Goal: Task Accomplishment & Management: Use online tool/utility

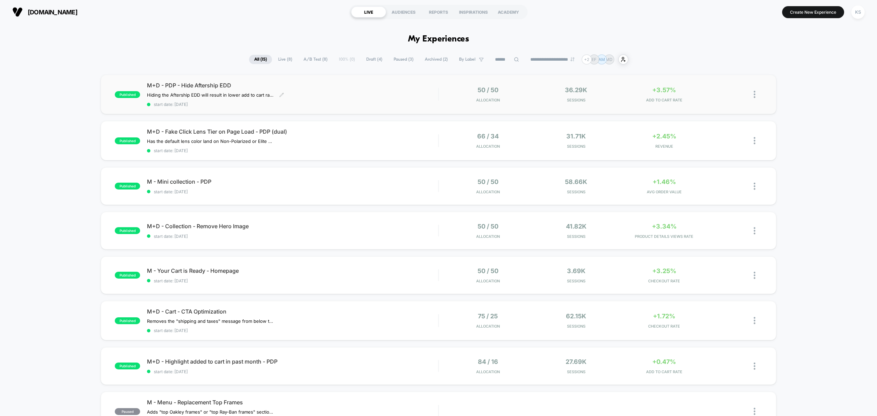
click at [324, 89] on div "M+D - PDP - Hide Aftership EDD Hiding the Aftership EDD will result in lower ad…" at bounding box center [292, 94] width 291 height 25
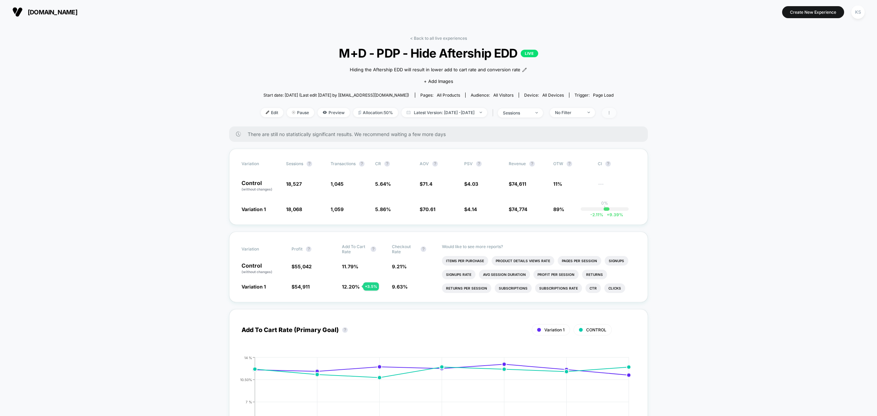
click at [617, 112] on span at bounding box center [609, 113] width 14 height 10
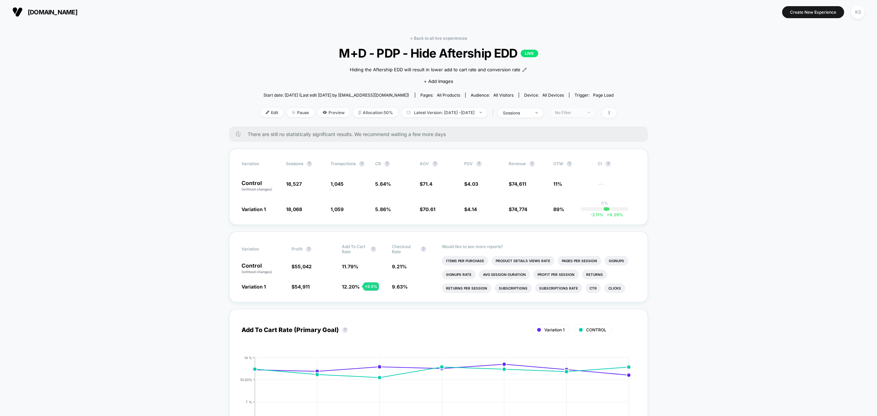
click at [595, 112] on span "No Filter" at bounding box center [572, 112] width 45 height 9
click at [557, 163] on div at bounding box center [556, 164] width 5 height 5
click at [584, 209] on button "Save" at bounding box center [584, 211] width 63 height 11
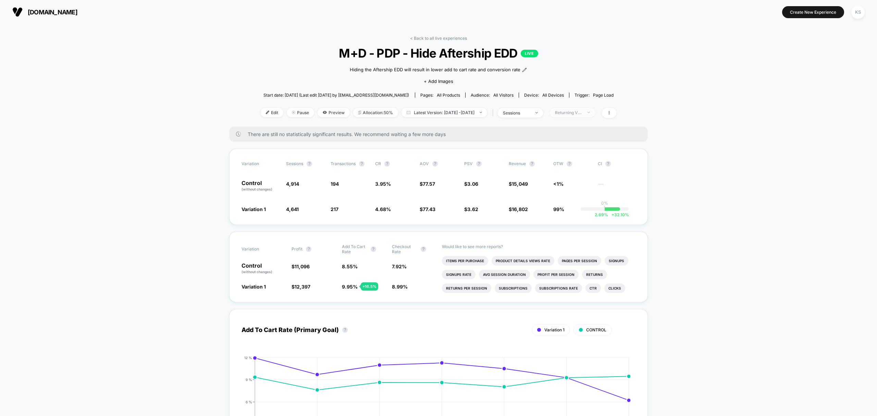
click at [579, 112] on div "Returning Visitors" at bounding box center [568, 112] width 27 height 5
click at [557, 178] on div at bounding box center [556, 177] width 5 height 5
click at [574, 209] on button "Save" at bounding box center [584, 211] width 63 height 11
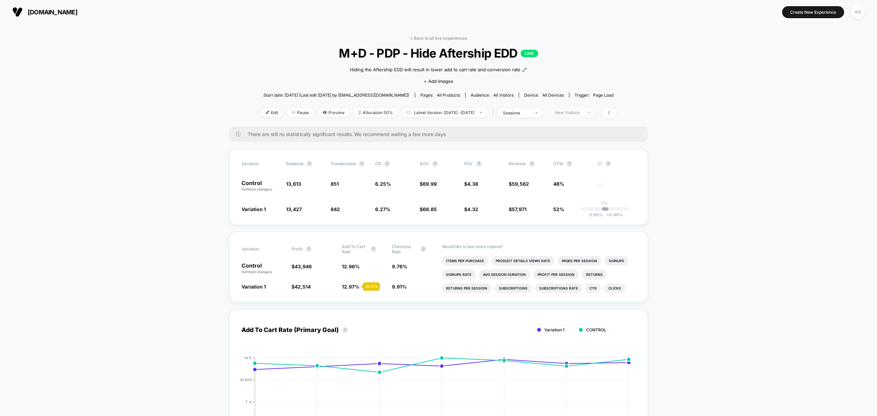
click at [583, 111] on div "New Visitors" at bounding box center [568, 112] width 27 height 5
click at [557, 191] on div at bounding box center [556, 191] width 5 height 5
click at [579, 210] on button "Save" at bounding box center [584, 211] width 63 height 11
